Goal: Task Accomplishment & Management: Manage account settings

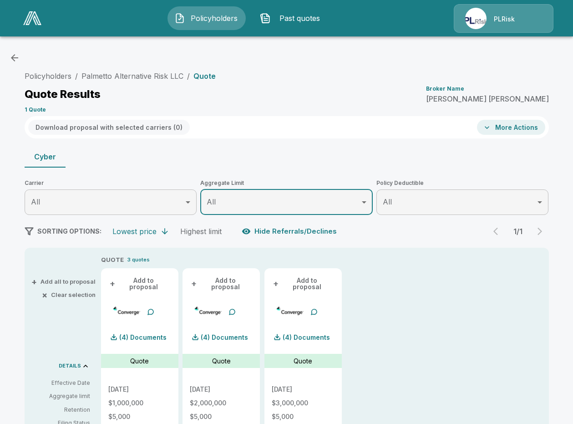
scroll to position [101, 0]
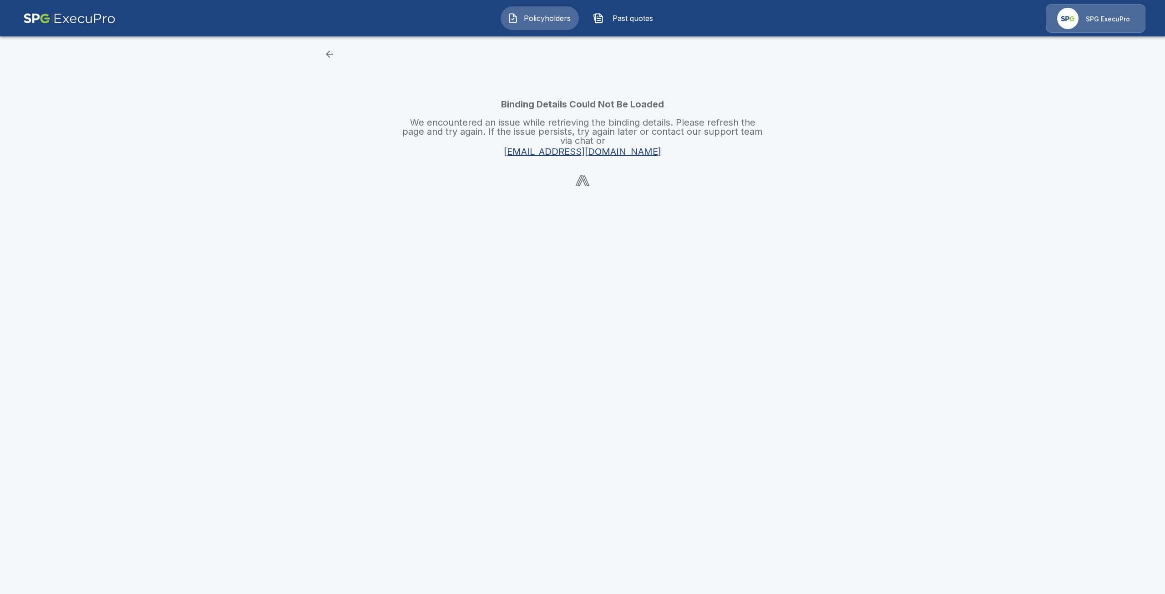
click at [557, 16] on span "Policyholders" at bounding box center [547, 18] width 50 height 11
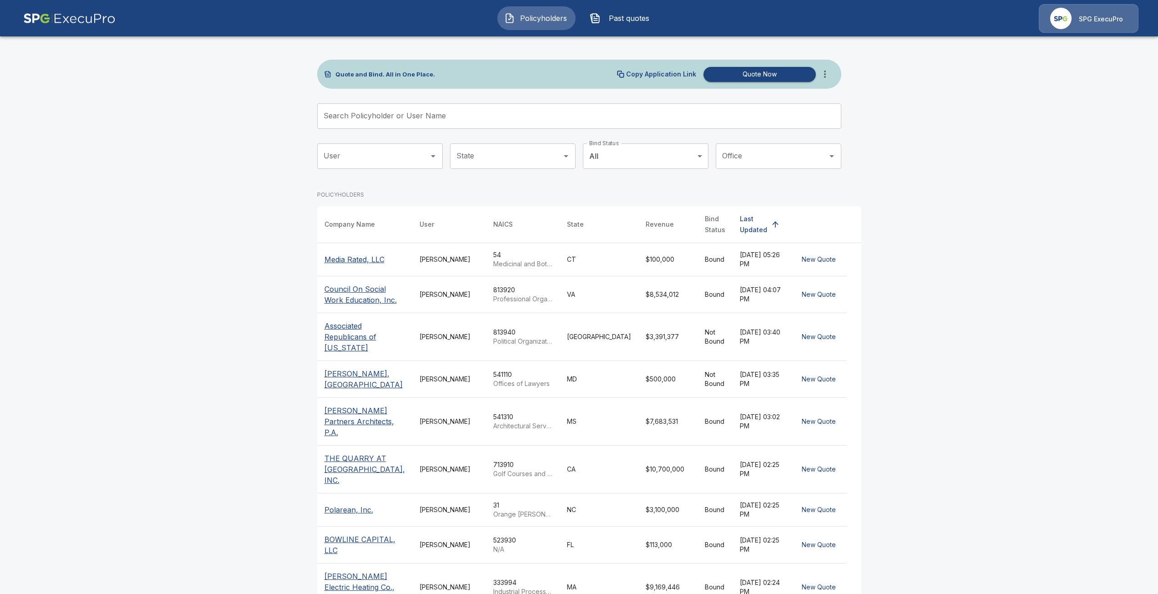
click at [510, 119] on input "Search Policyholder or User Name" at bounding box center [574, 115] width 514 height 25
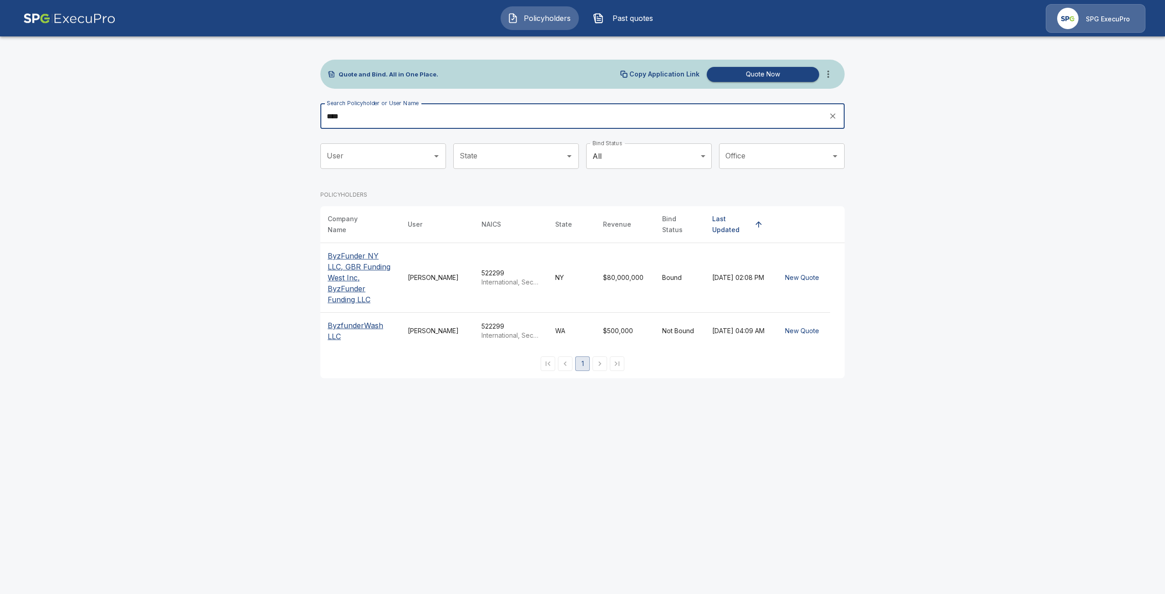
type input "****"
click at [355, 255] on p "ByzFunder NY LLC, GBR Funding West Inc, ByzFunder Funding LLC" at bounding box center [361, 277] width 66 height 55
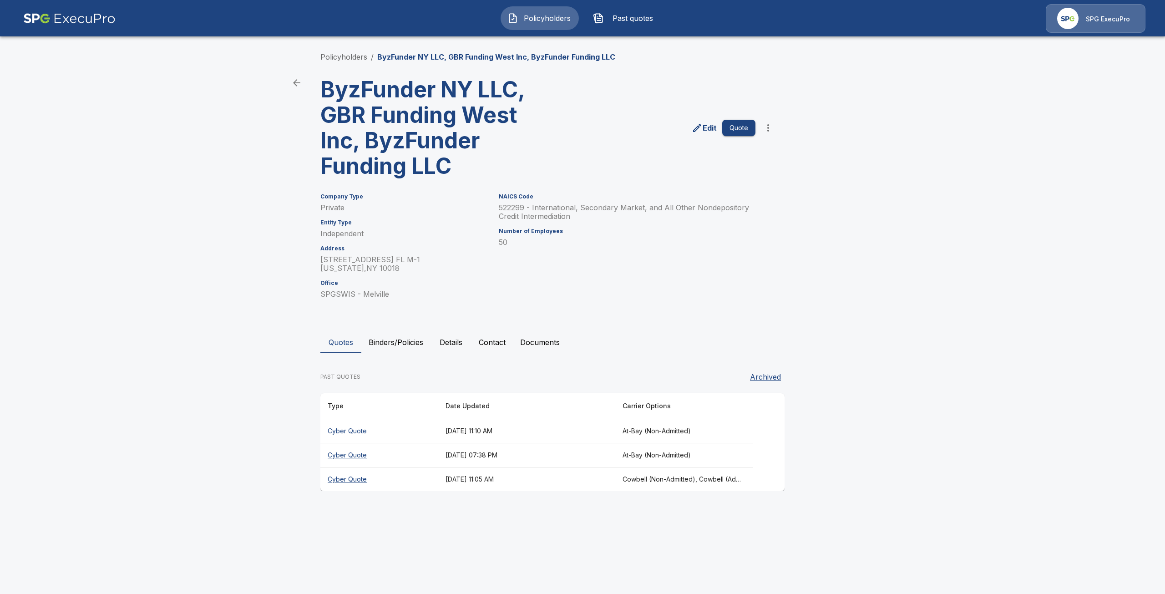
click at [356, 433] on th "Cyber Quote" at bounding box center [379, 431] width 118 height 24
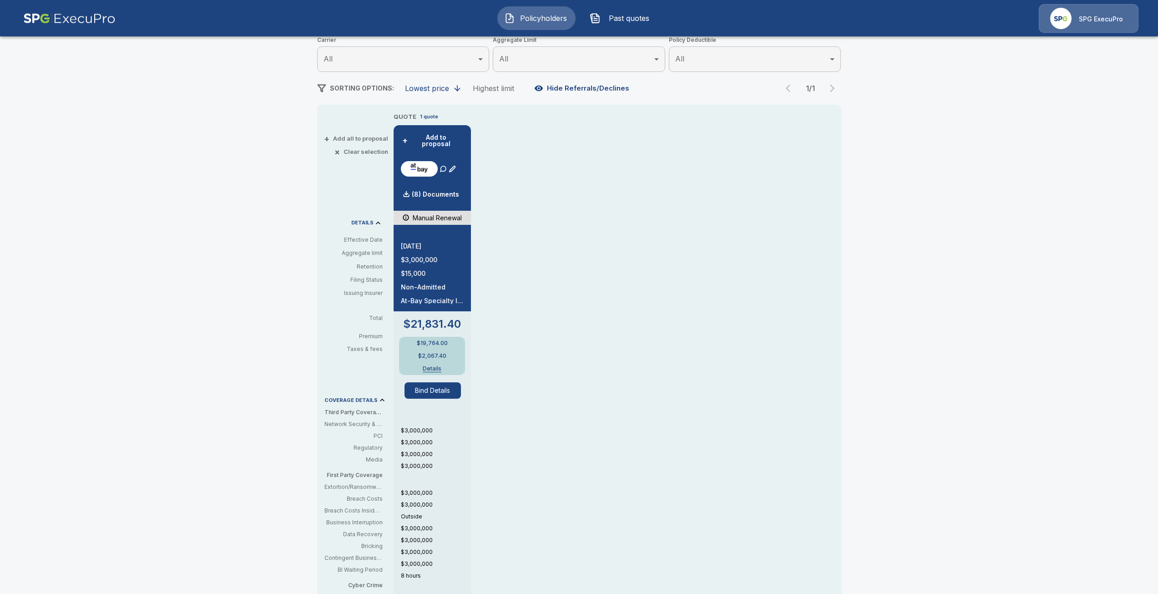
scroll to position [137, 0]
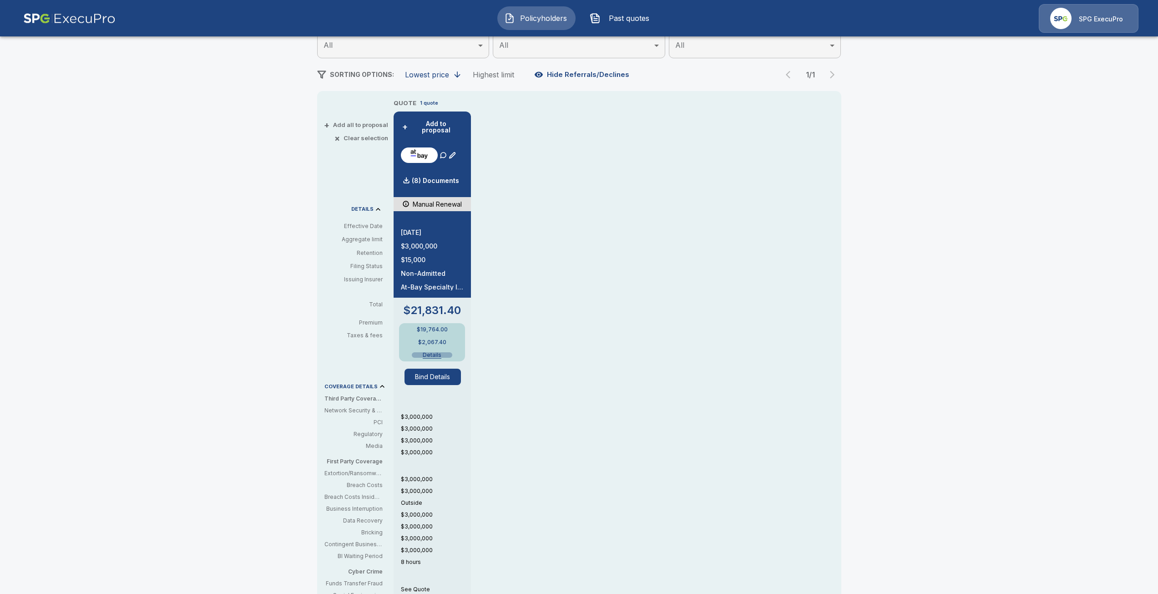
click at [436, 352] on button "Details" at bounding box center [432, 354] width 41 height 5
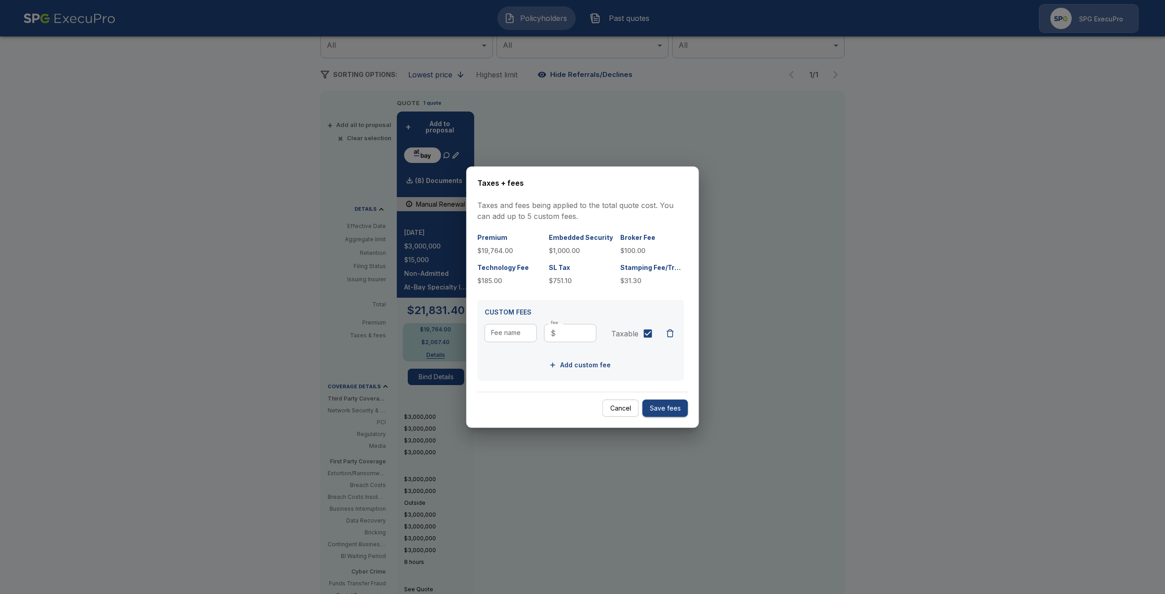
click at [306, 352] on div at bounding box center [582, 297] width 1165 height 594
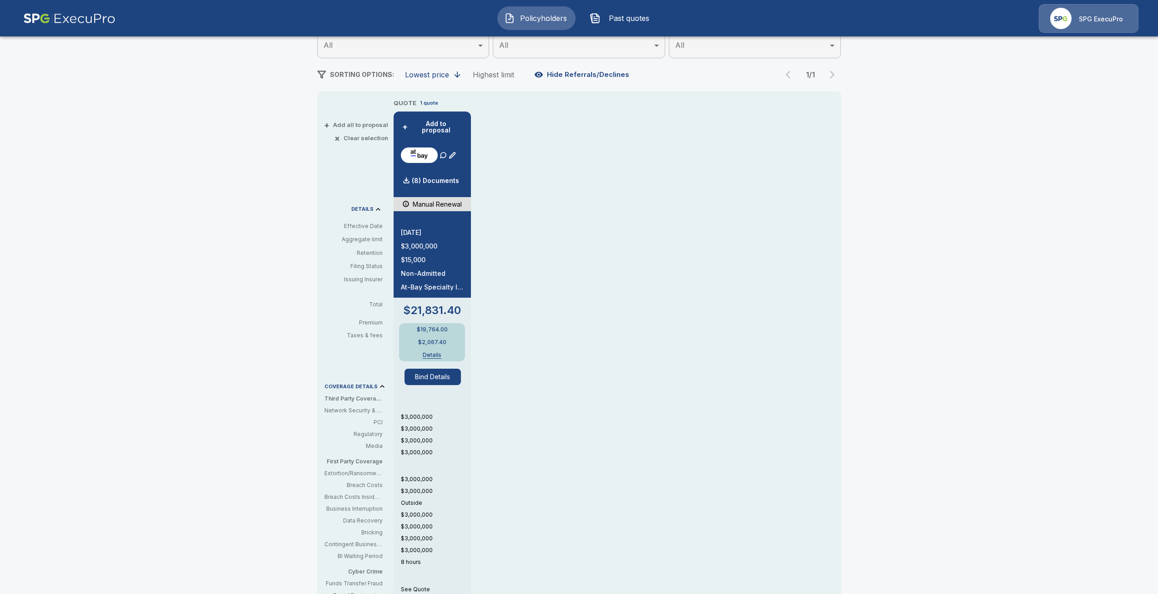
click at [428, 352] on button "Details" at bounding box center [432, 354] width 41 height 5
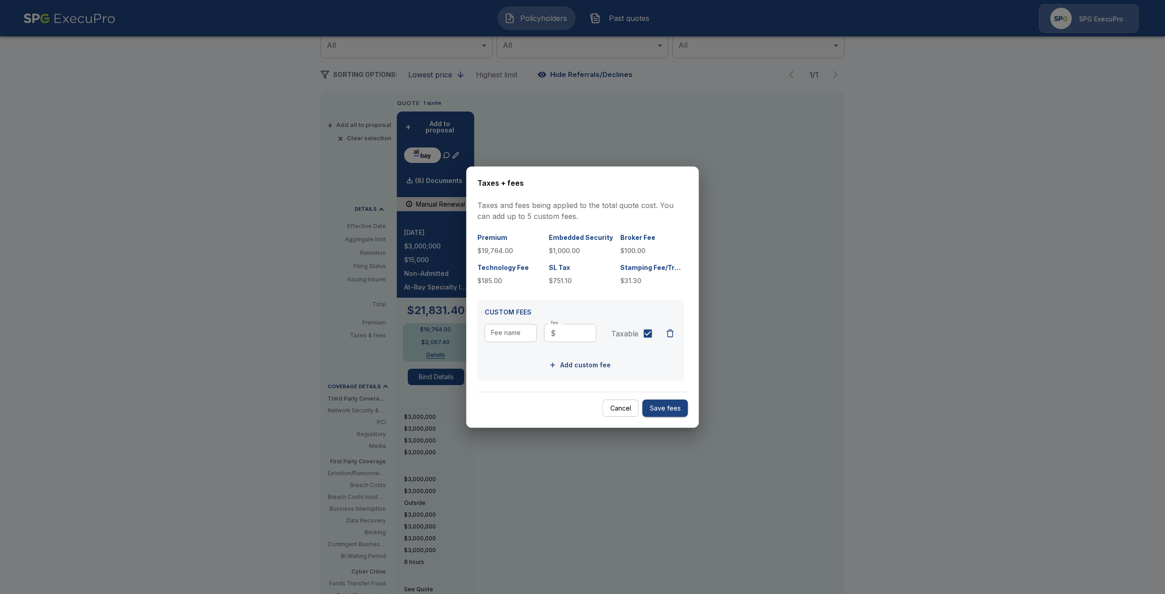
drag, startPoint x: 318, startPoint y: 357, endPoint x: 368, endPoint y: 350, distance: 50.6
click at [318, 357] on div at bounding box center [582, 297] width 1165 height 594
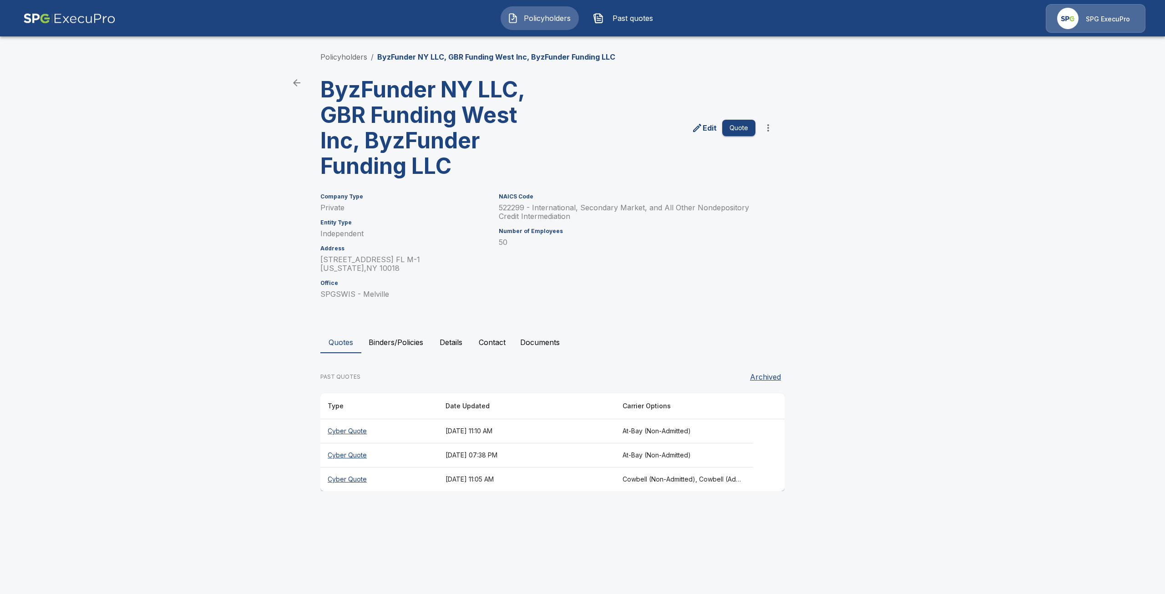
click at [353, 477] on th "Cyber Quote" at bounding box center [379, 479] width 118 height 24
click at [360, 453] on th "Cyber Quote" at bounding box center [379, 455] width 118 height 24
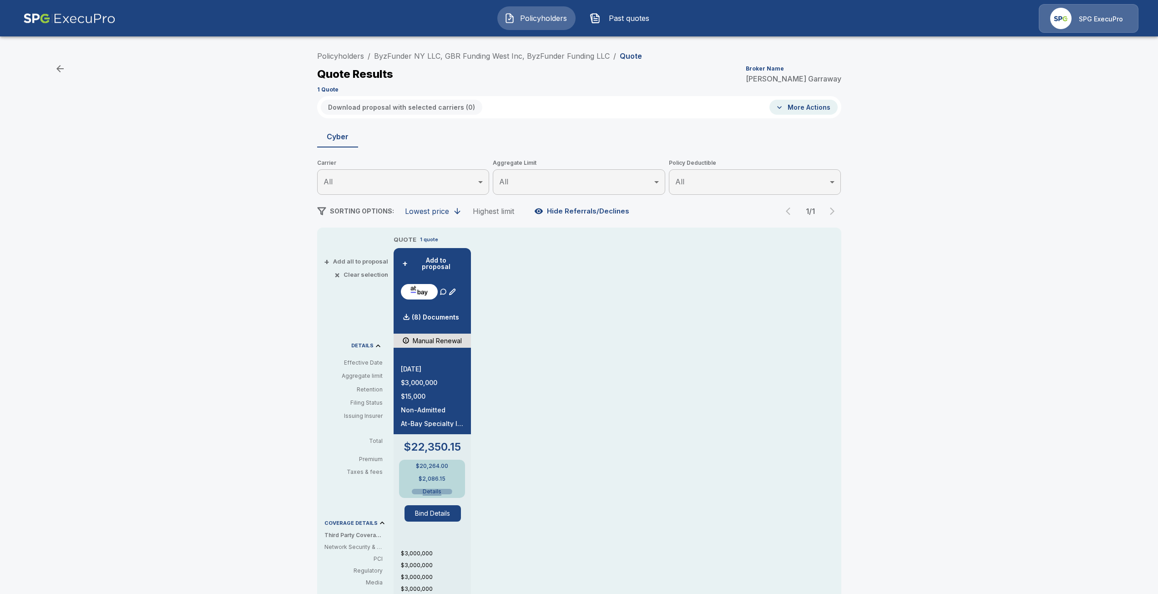
click at [430, 489] on button "Details" at bounding box center [432, 491] width 41 height 5
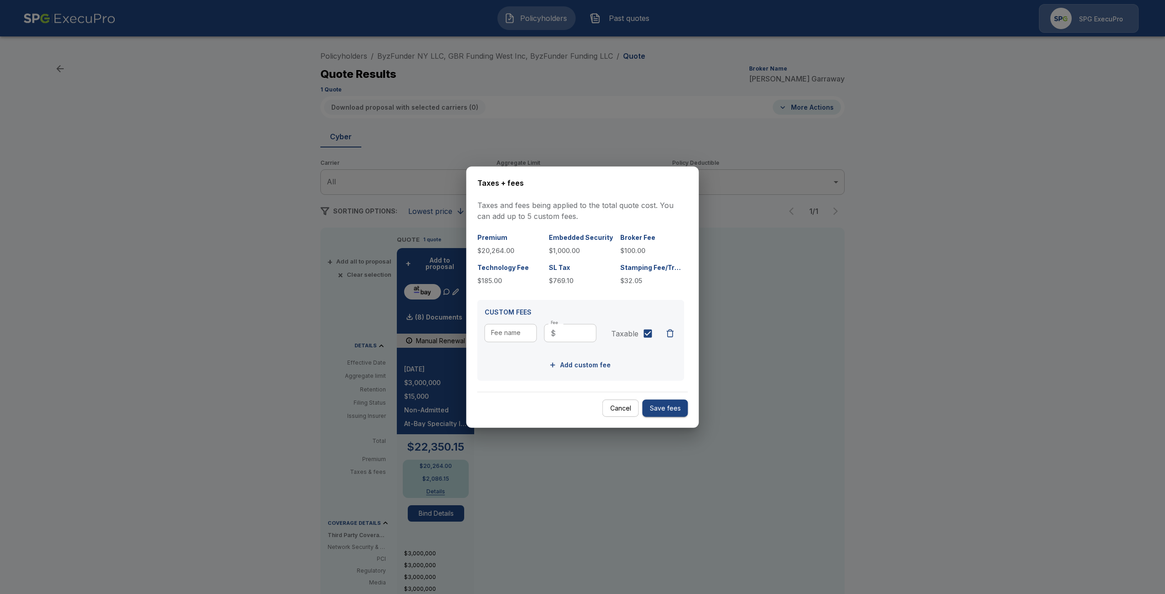
click at [344, 449] on div at bounding box center [582, 297] width 1165 height 594
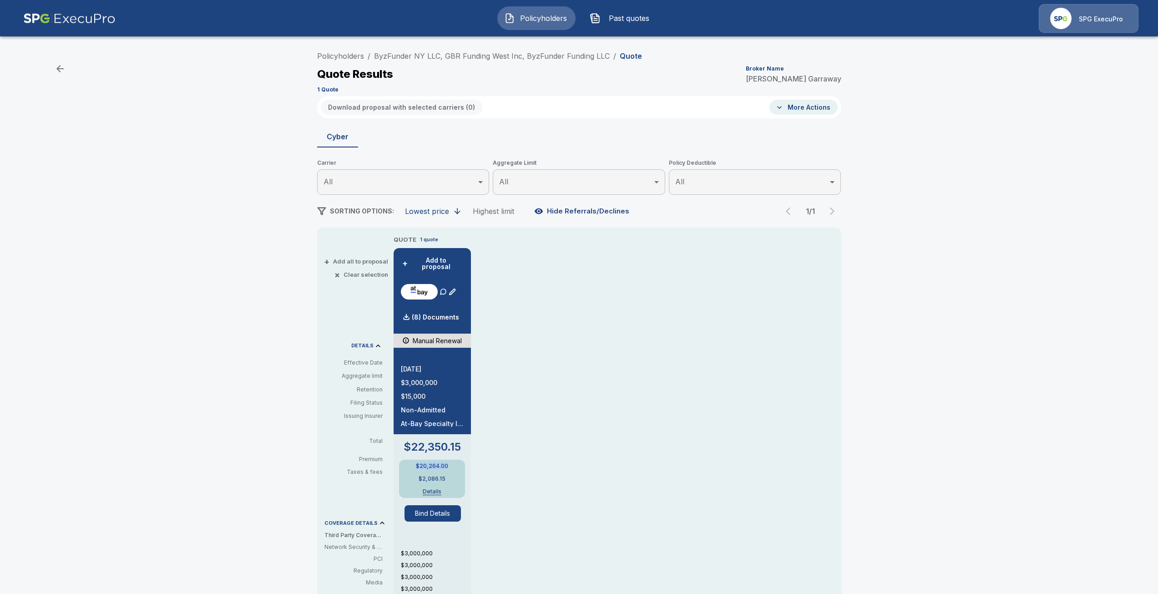
drag, startPoint x: 455, startPoint y: 455, endPoint x: 421, endPoint y: 462, distance: 34.5
click at [421, 462] on div "$20,264.00 $2,086.15 Details" at bounding box center [432, 479] width 66 height 38
copy p "$20,264.00"
click at [437, 489] on button "Details" at bounding box center [432, 491] width 41 height 5
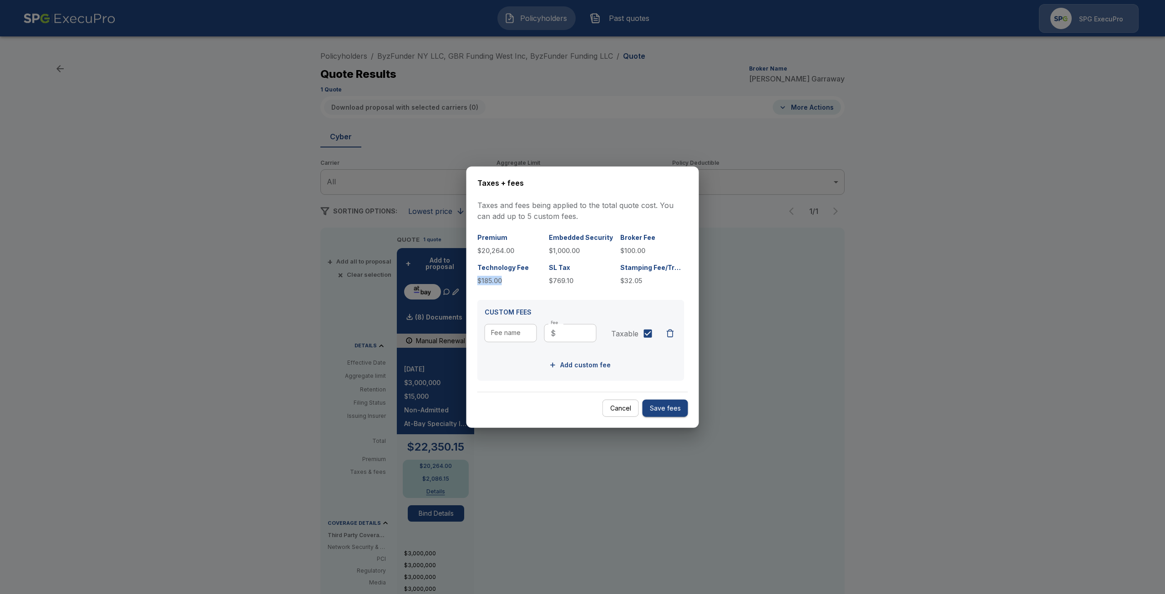
drag, startPoint x: 506, startPoint y: 283, endPoint x: 479, endPoint y: 284, distance: 26.4
click at [479, 284] on p "$185.00" at bounding box center [509, 281] width 64 height 10
click at [791, 112] on div at bounding box center [582, 297] width 1165 height 594
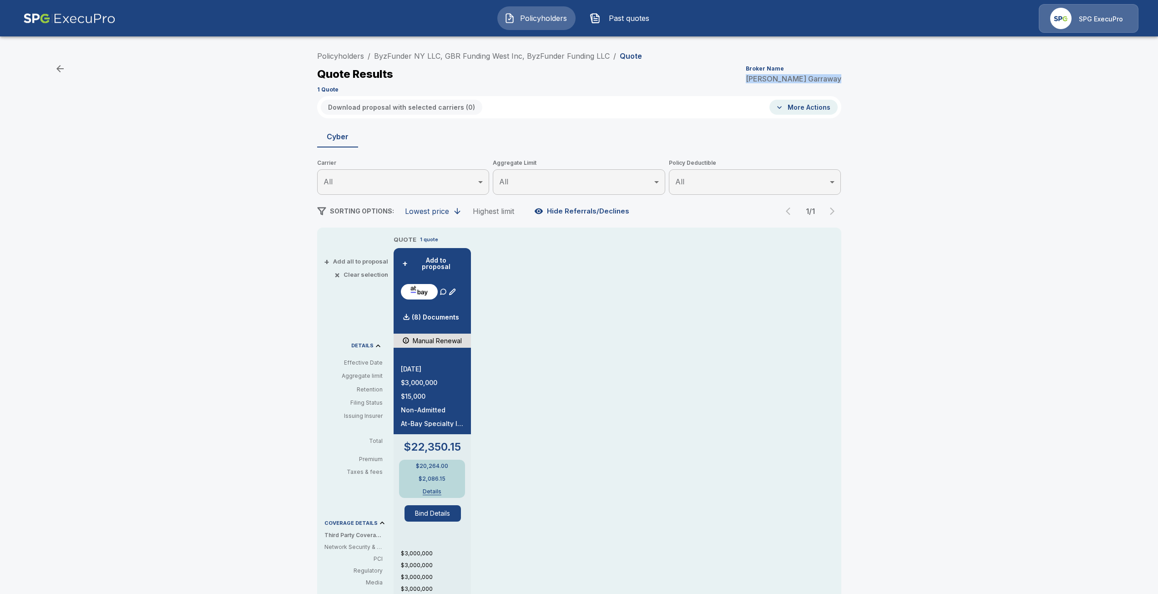
drag, startPoint x: 849, startPoint y: 78, endPoint x: 777, endPoint y: 79, distance: 71.9
click at [777, 79] on div "Policyholders / ByzFunder NY LLC, GBR Funding West Inc, ByzFunder Funding LLC /…" at bounding box center [579, 461] width 546 height 828
copy p "Roshanna Garraway"
click at [428, 512] on button "Bind Details" at bounding box center [433, 513] width 56 height 16
